Goal: Find contact information: Obtain details needed to contact an individual or organization

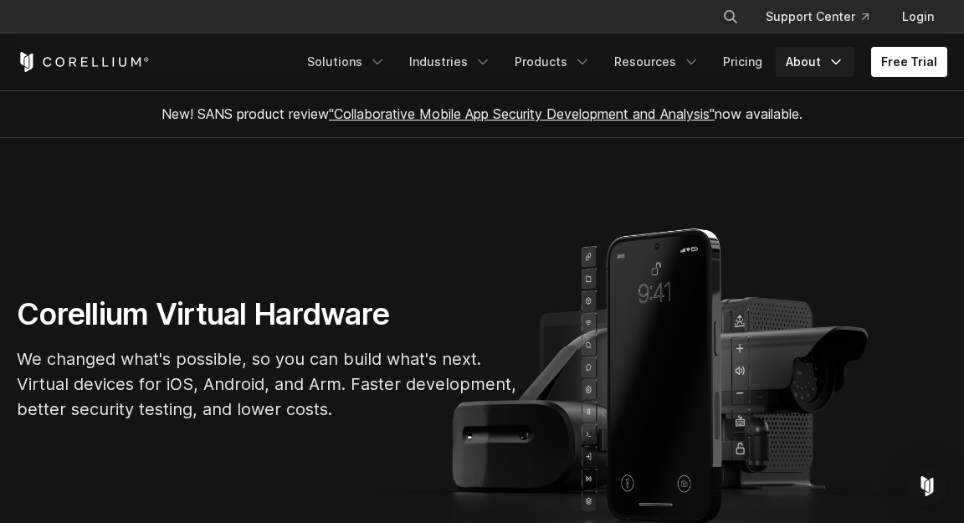
click at [807, 67] on link "About" at bounding box center [815, 62] width 79 height 30
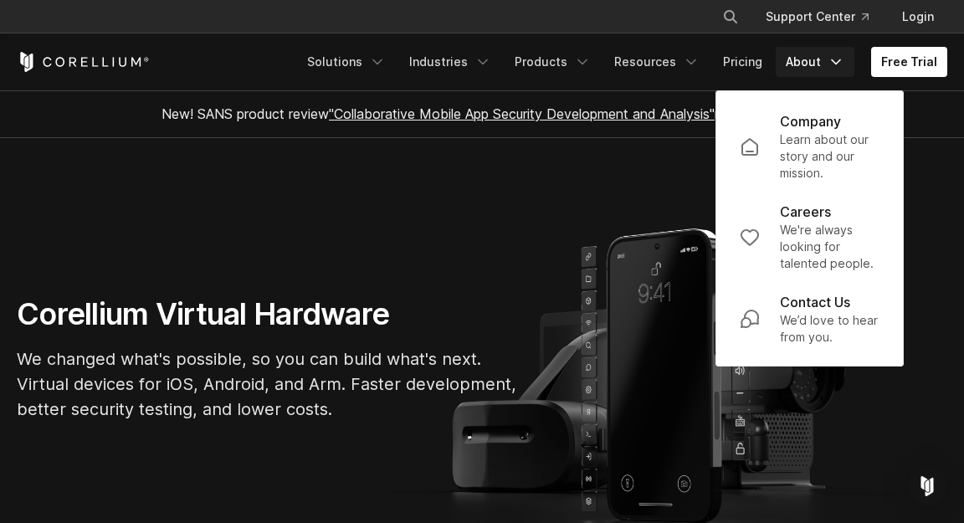
click at [832, 118] on p "Company" at bounding box center [810, 121] width 61 height 20
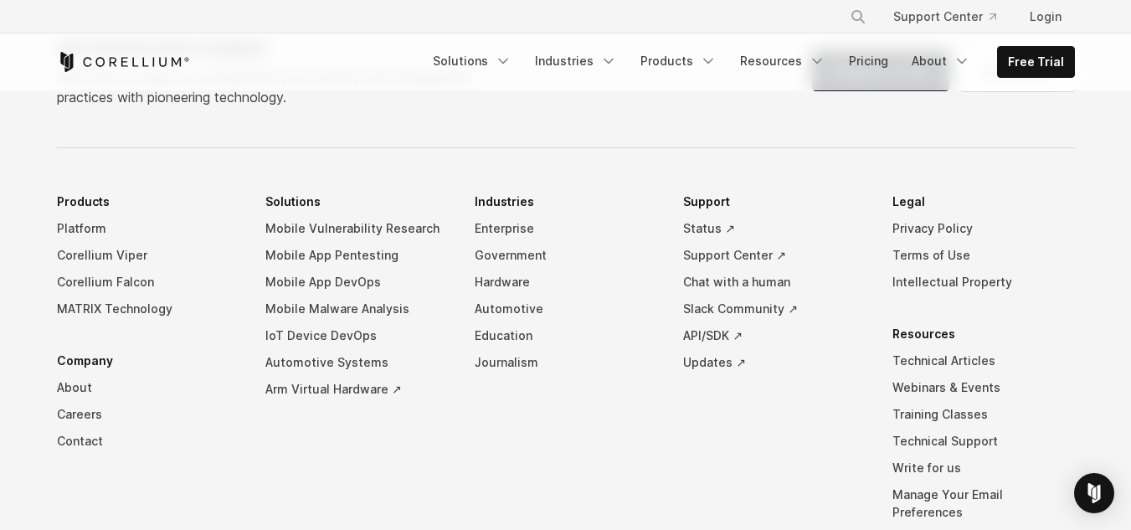
scroll to position [2929, 0]
click at [921, 214] on link "Privacy Policy" at bounding box center [983, 227] width 182 height 27
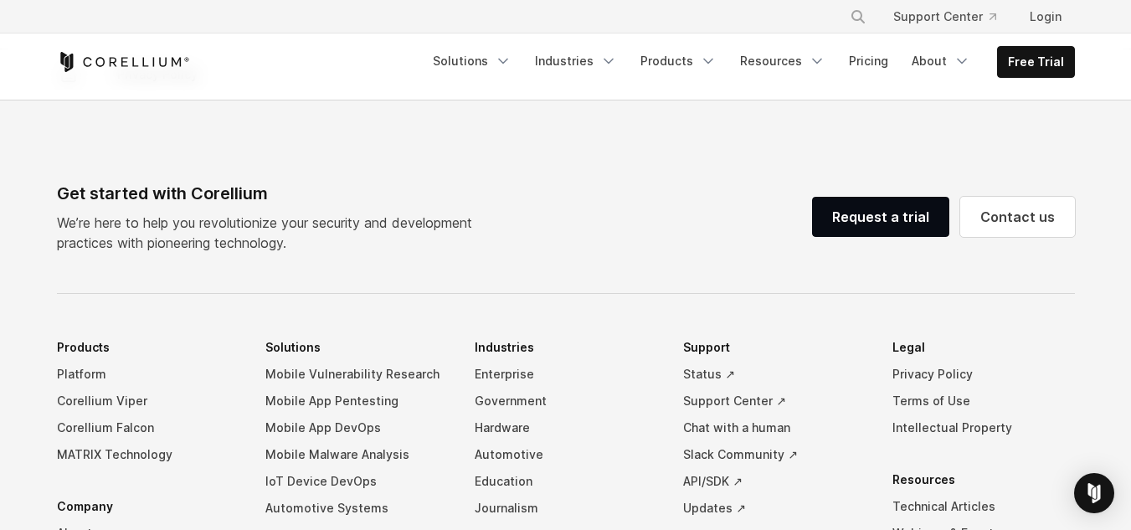
scroll to position [5021, 0]
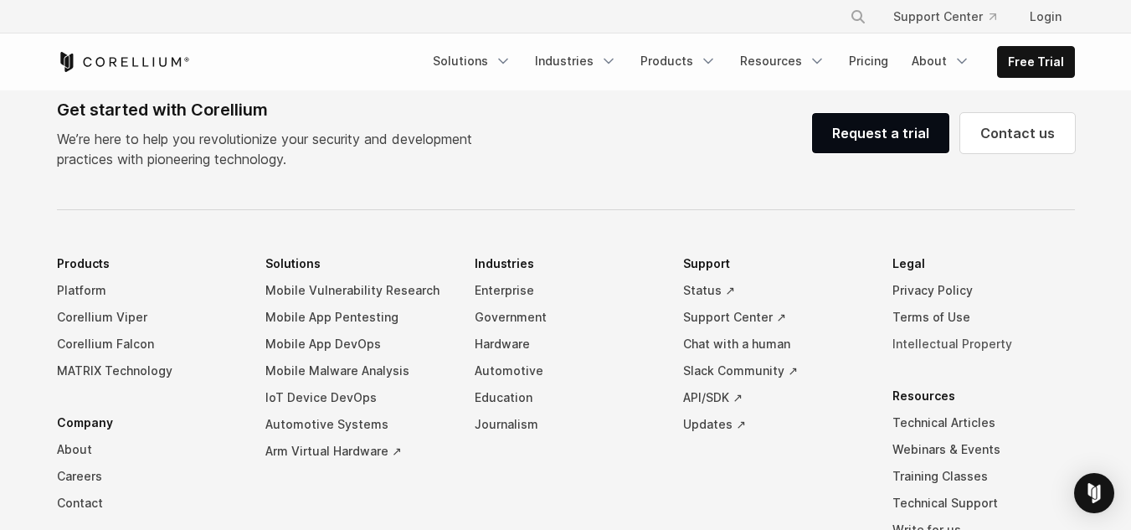
click at [965, 346] on link "Intellectual Property" at bounding box center [983, 344] width 182 height 27
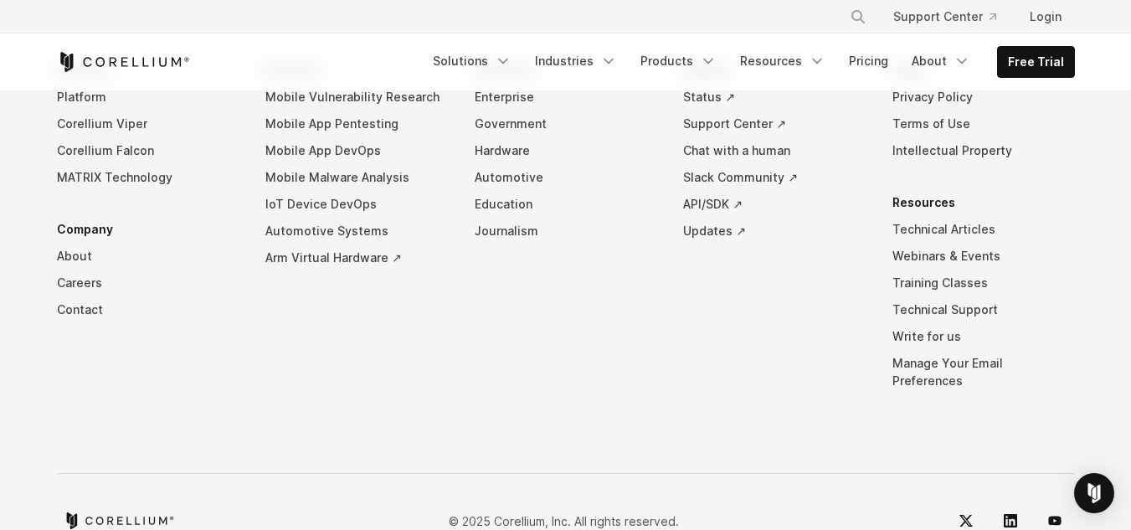
scroll to position [1291, 0]
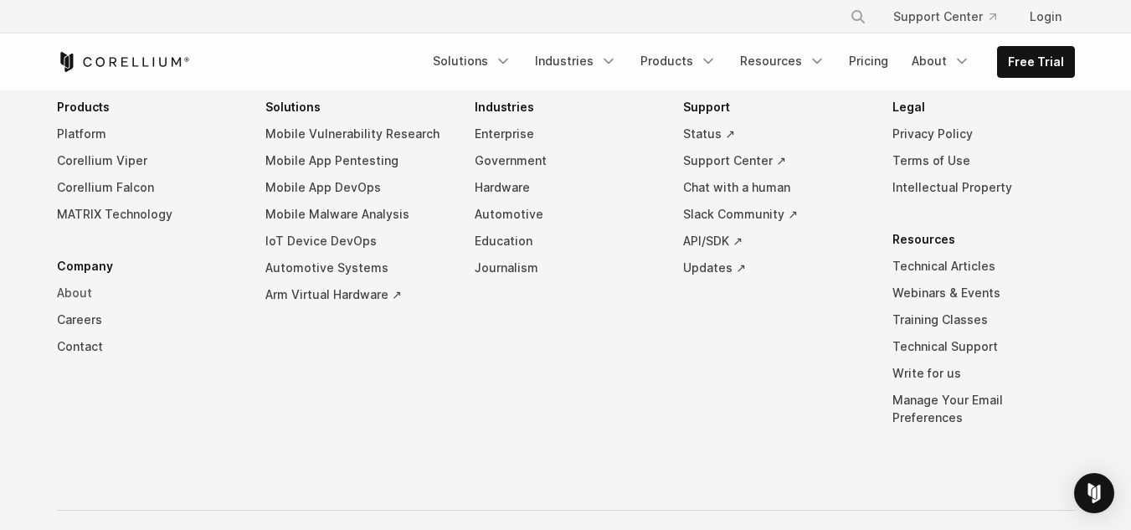
click at [81, 306] on link "About" at bounding box center [148, 293] width 182 height 27
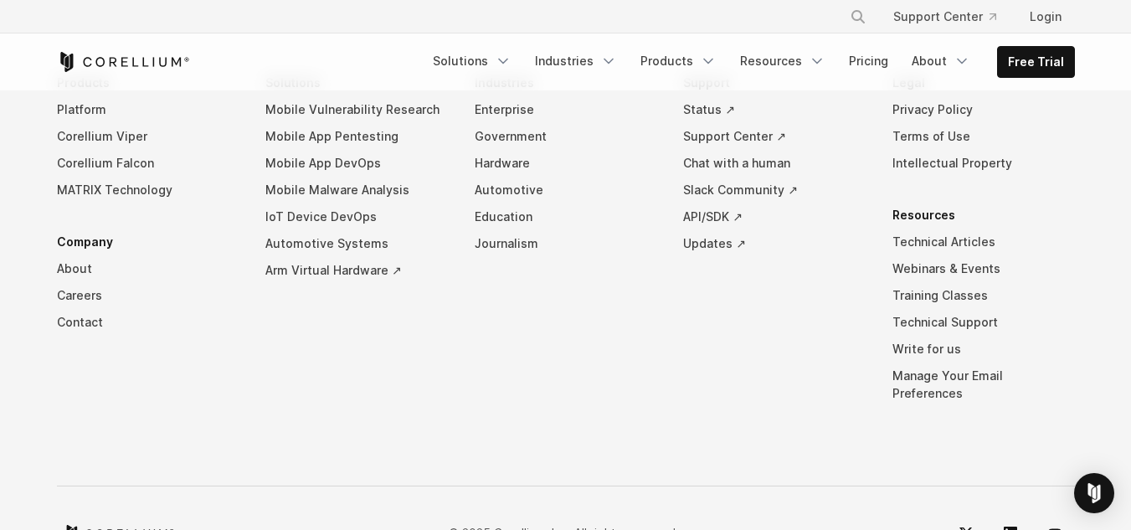
scroll to position [3066, 0]
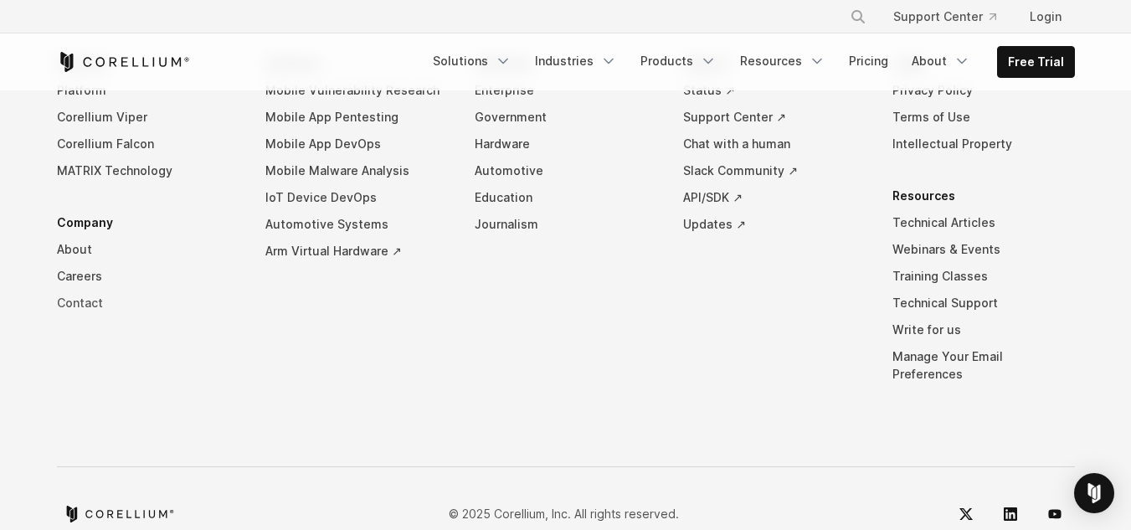
click at [74, 290] on link "Contact" at bounding box center [148, 303] width 182 height 27
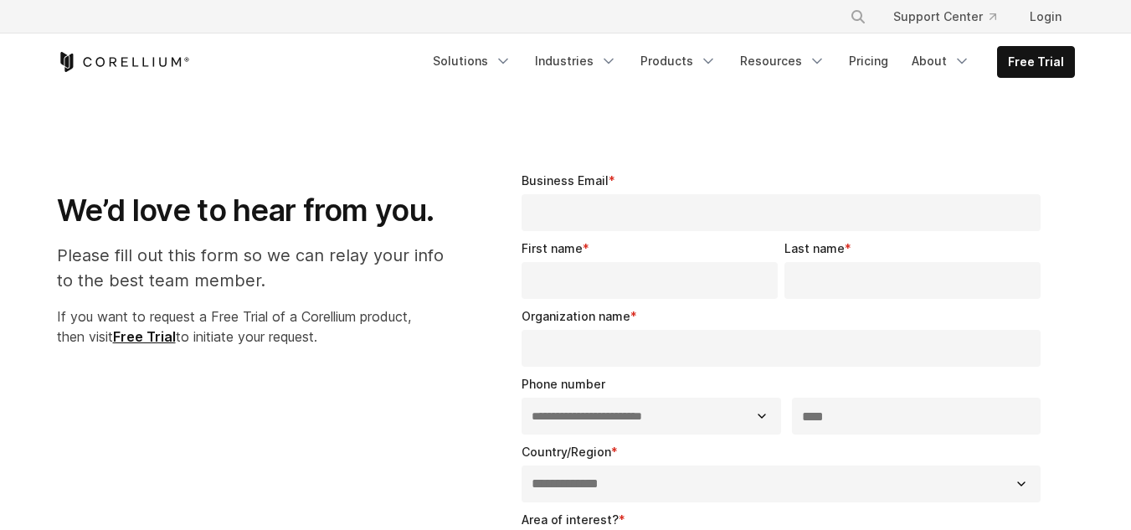
select select "**"
click at [964, 21] on link "Support Center" at bounding box center [945, 17] width 130 height 30
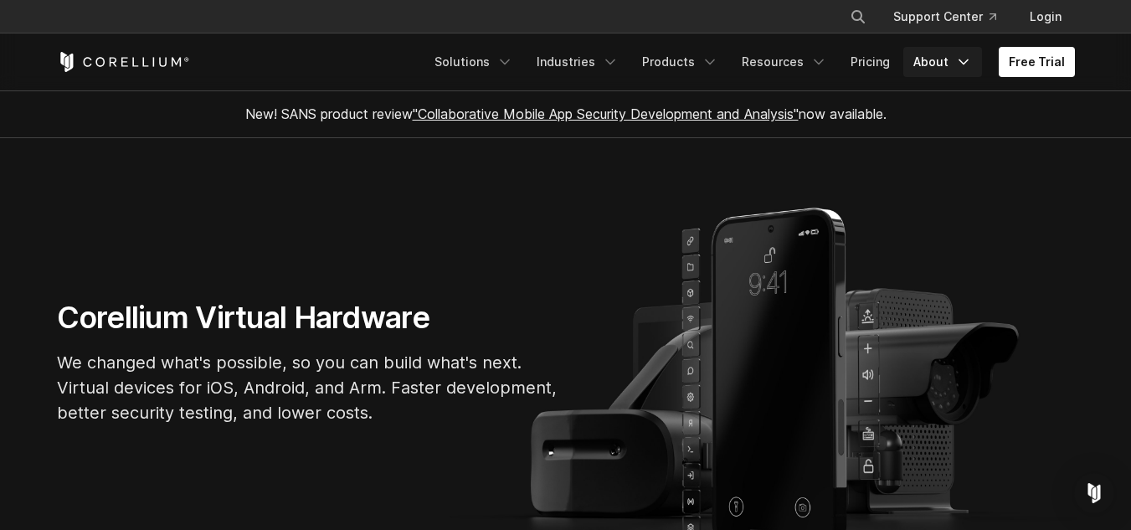
click at [947, 68] on link "About" at bounding box center [942, 62] width 79 height 30
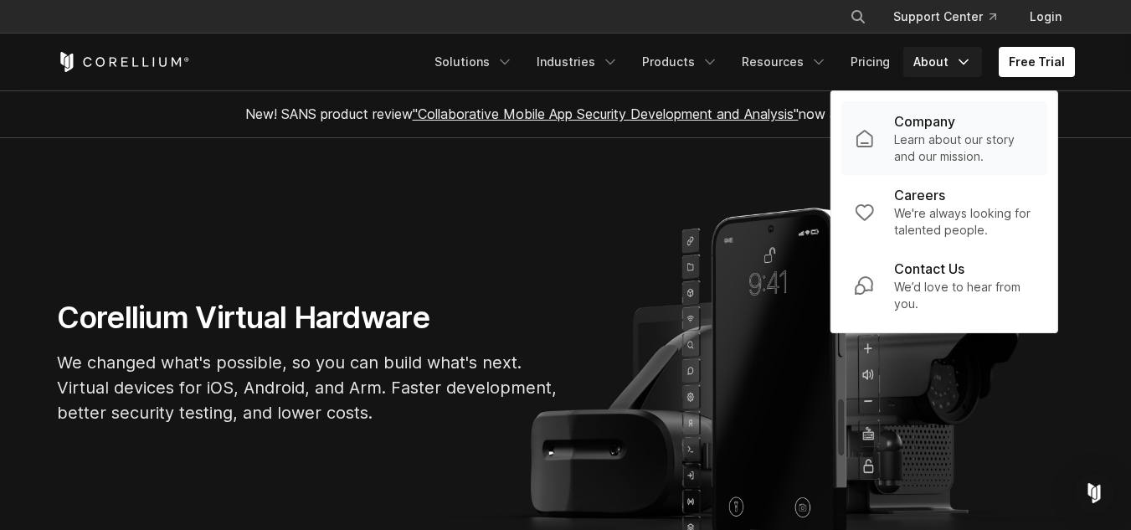
click at [935, 121] on p "Company" at bounding box center [924, 121] width 61 height 20
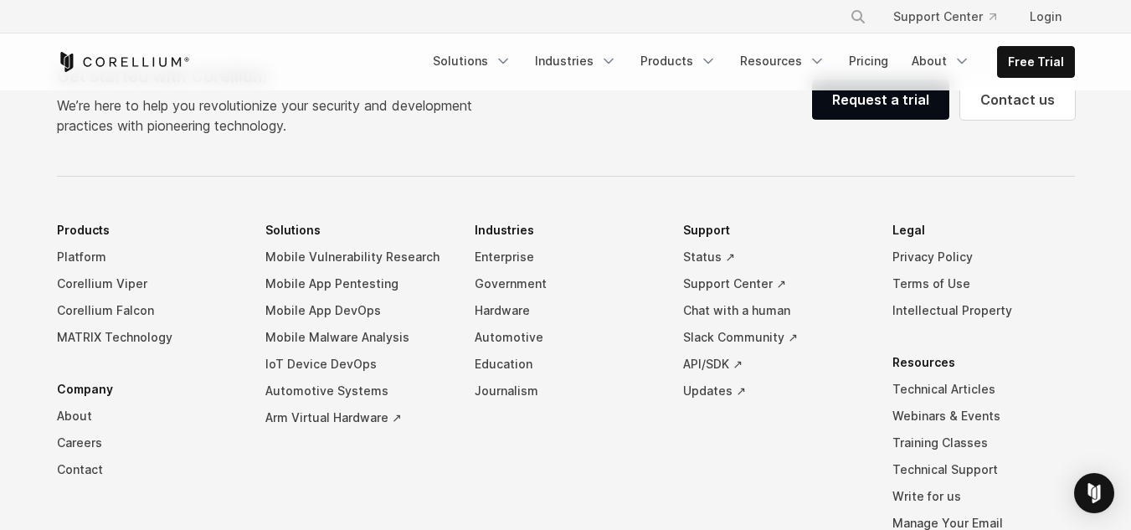
scroll to position [2929, 0]
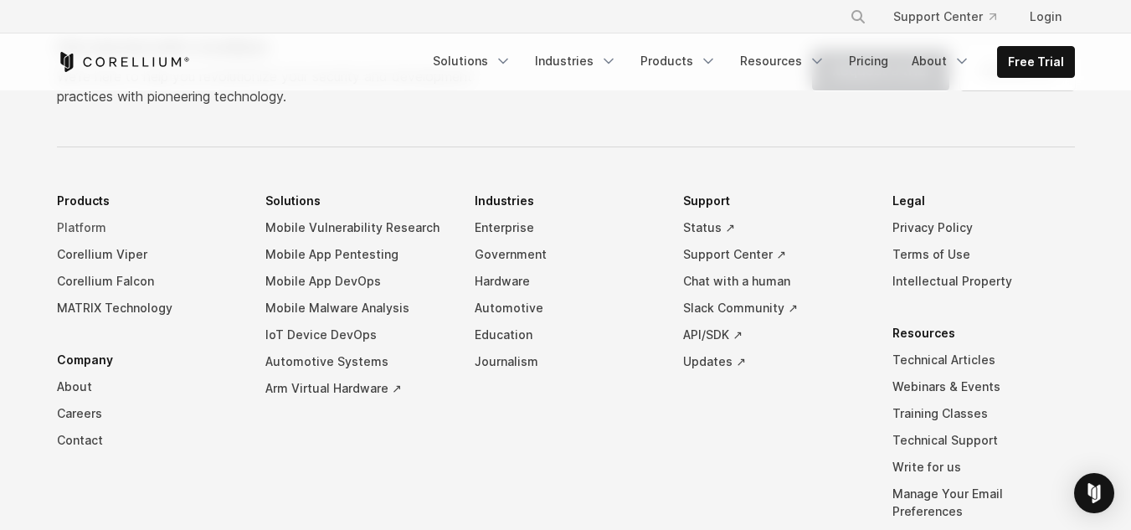
click at [74, 214] on link "Platform" at bounding box center [148, 227] width 182 height 27
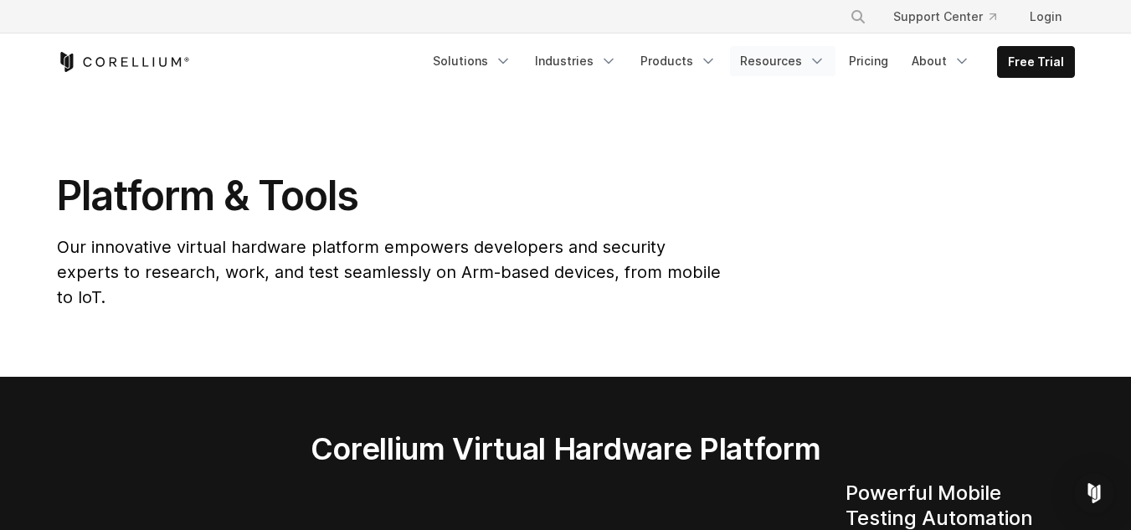
click at [817, 63] on icon "Navigation Menu" at bounding box center [816, 61] width 17 height 17
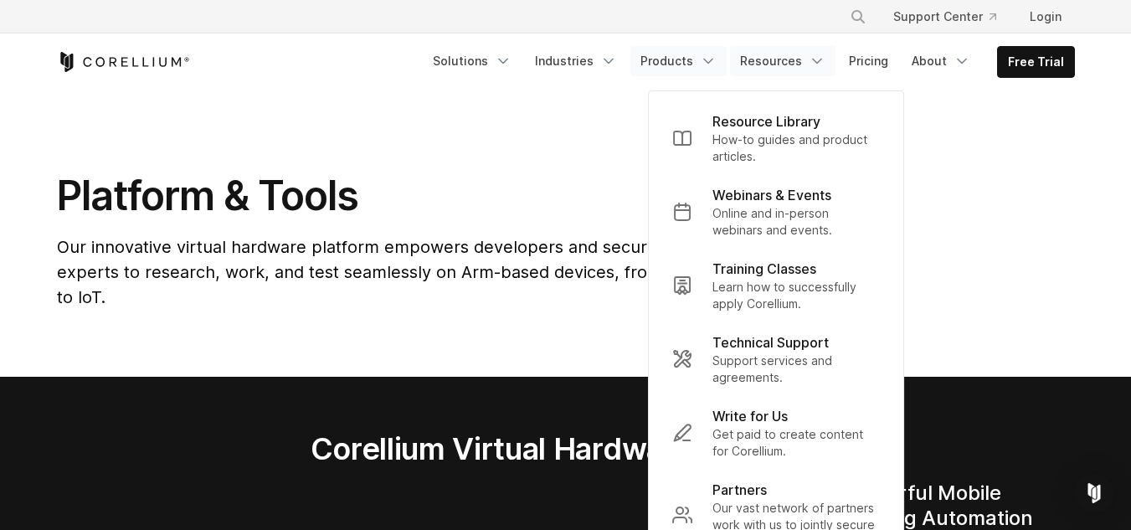
click at [697, 58] on link "Products" at bounding box center [678, 61] width 96 height 30
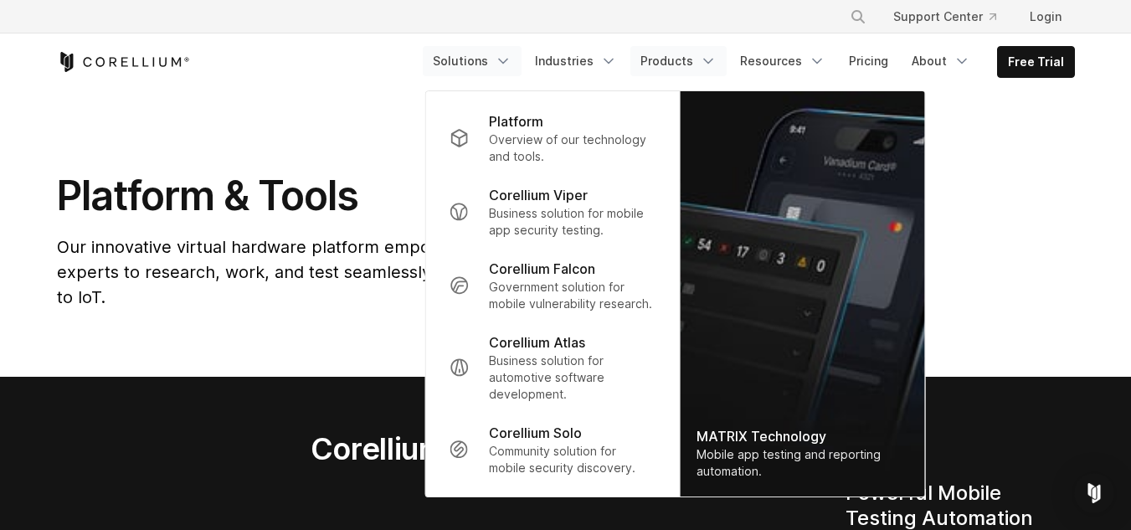
click at [477, 66] on link "Solutions" at bounding box center [472, 61] width 99 height 30
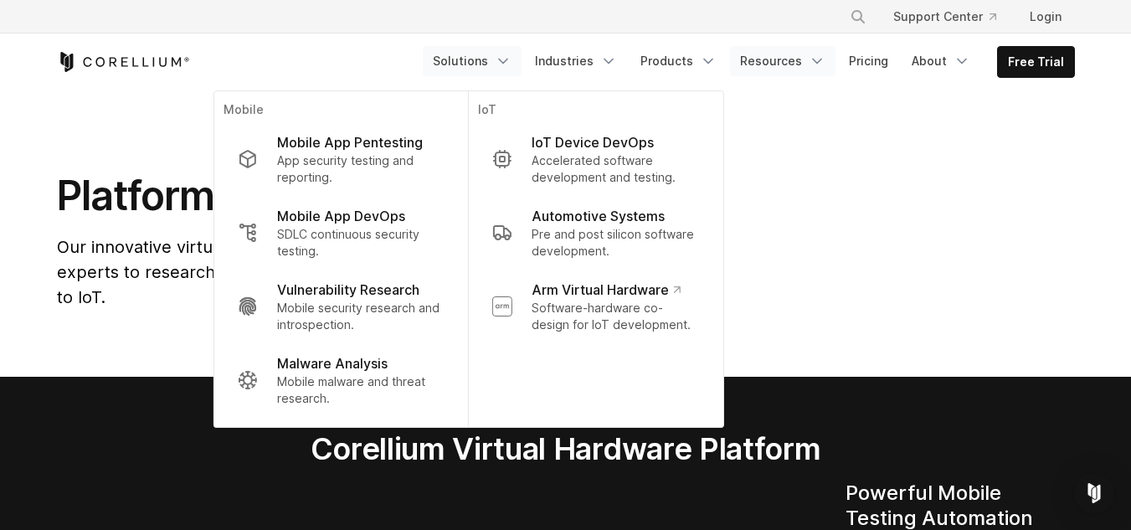
click at [804, 56] on link "Resources" at bounding box center [782, 61] width 105 height 30
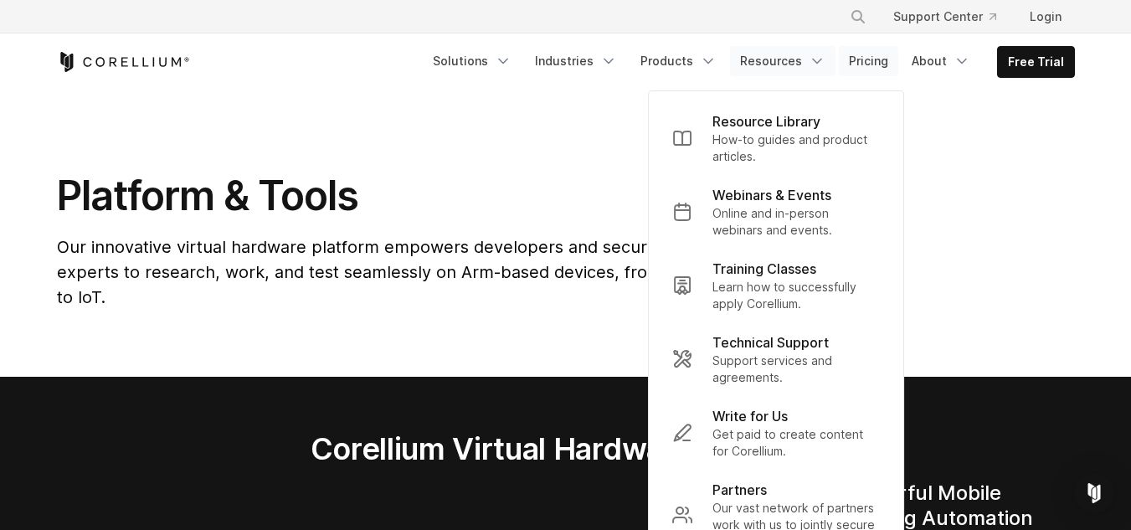
click at [876, 61] on link "Pricing" at bounding box center [868, 61] width 59 height 30
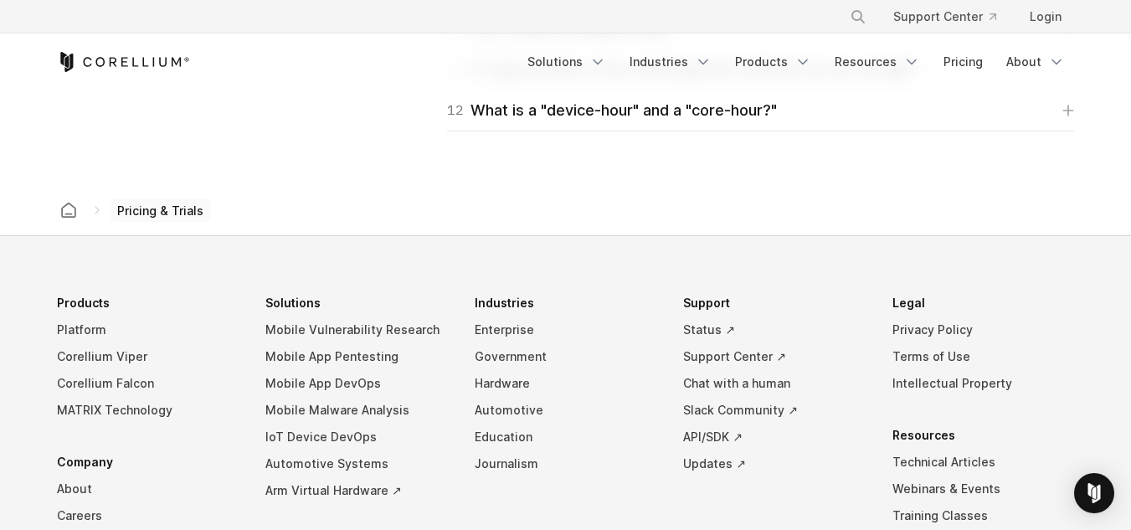
scroll to position [2929, 0]
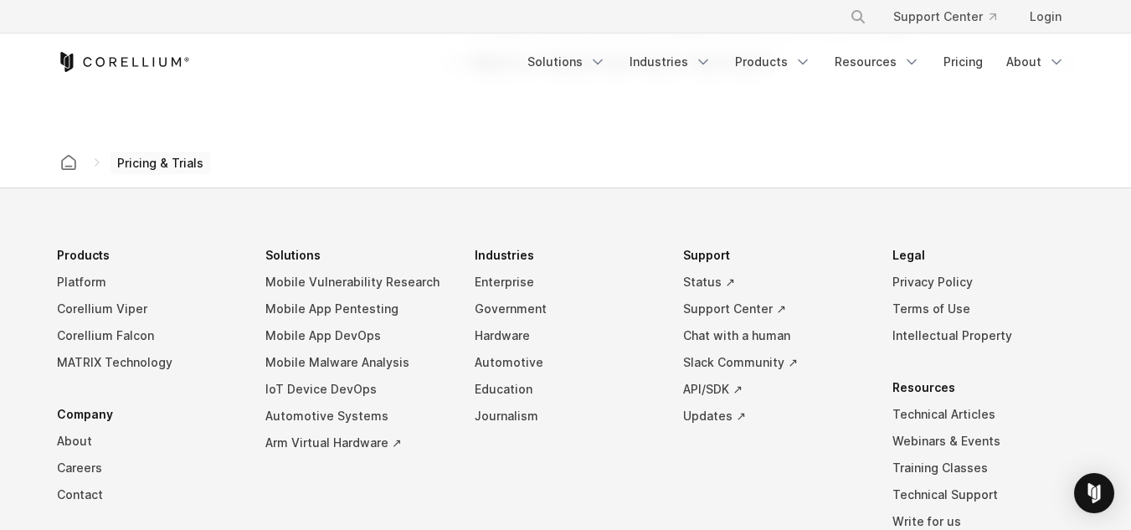
click at [906, 249] on li "Legal Privacy Policy Terms of Use Intellectual Property" at bounding box center [983, 295] width 182 height 107
click at [912, 280] on link "Privacy Policy" at bounding box center [983, 282] width 182 height 27
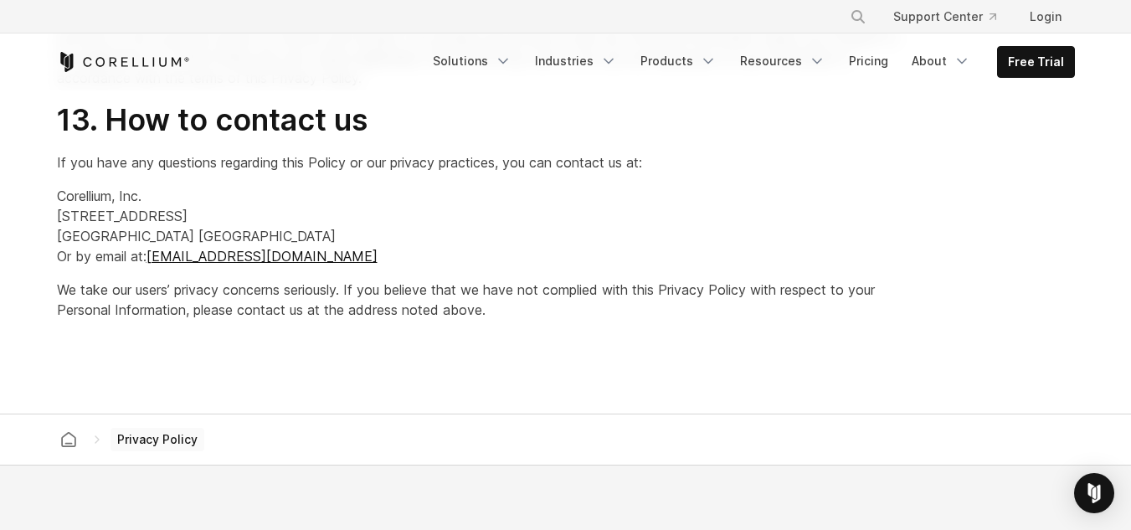
scroll to position [4572, 0]
drag, startPoint x: 304, startPoint y: 258, endPoint x: 153, endPoint y: 251, distance: 150.8
click at [153, 251] on p "Corellium, Inc. [STREET_ADDRESS] Or by email at: [EMAIL_ADDRESS][DOMAIN_NAME]" at bounding box center [478, 227] width 843 height 80
copy link "[EMAIL_ADDRESS][DOMAIN_NAME]"
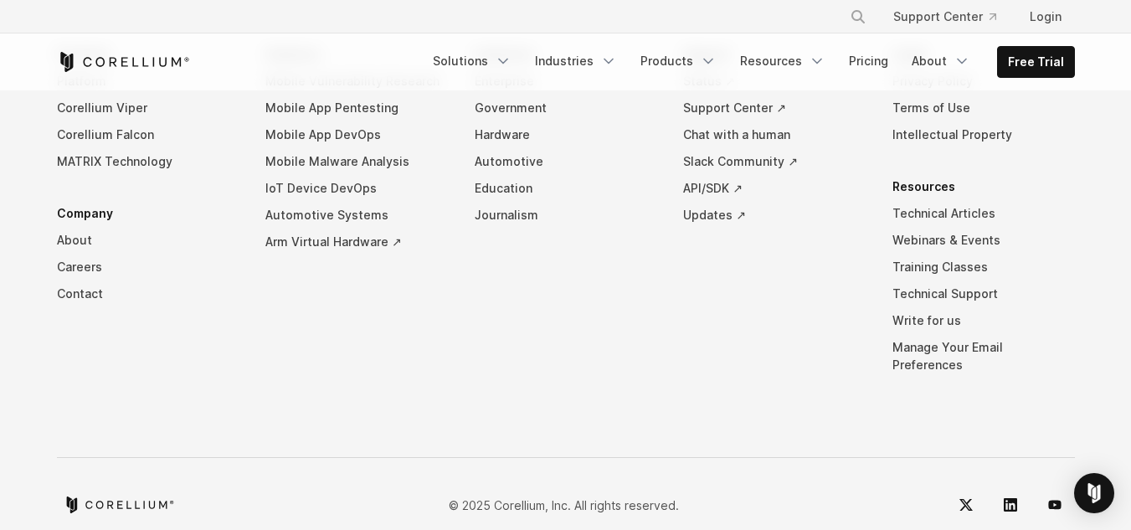
scroll to position [5241, 0]
